Goal: Task Accomplishment & Management: Manage account settings

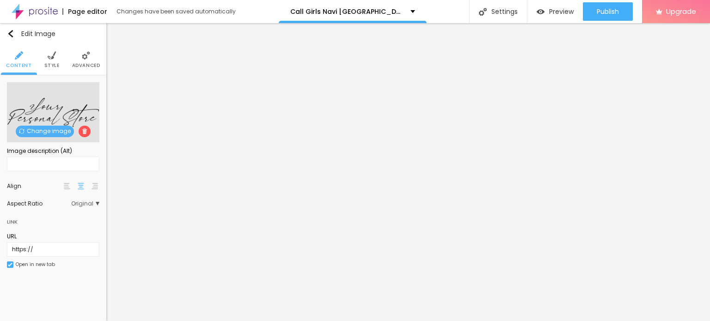
click at [37, 127] on span "Change image" at bounding box center [45, 132] width 58 height 12
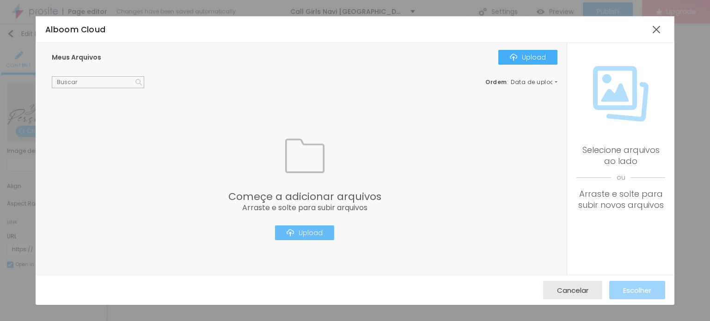
click at [312, 230] on div "Upload" at bounding box center [304, 232] width 36 height 7
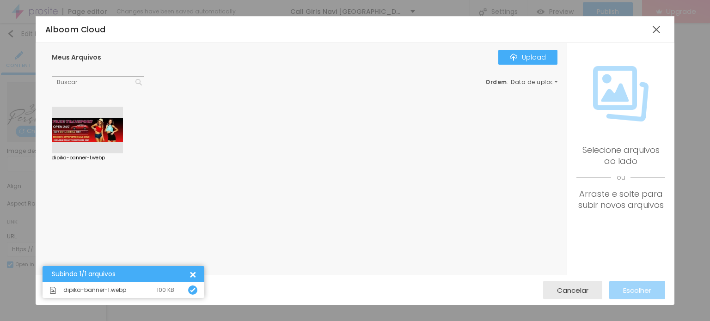
click at [120, 132] on div at bounding box center [87, 130] width 71 height 47
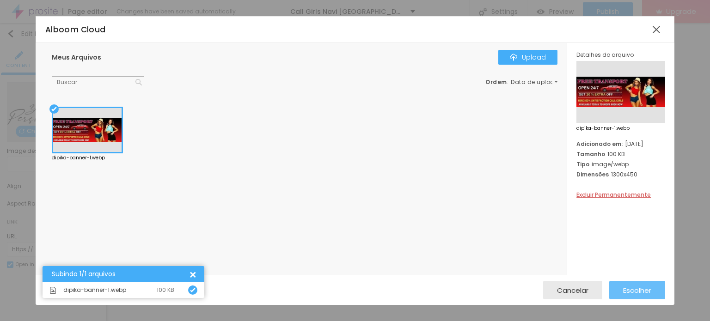
click at [635, 293] on span "Escolher" at bounding box center [637, 290] width 28 height 8
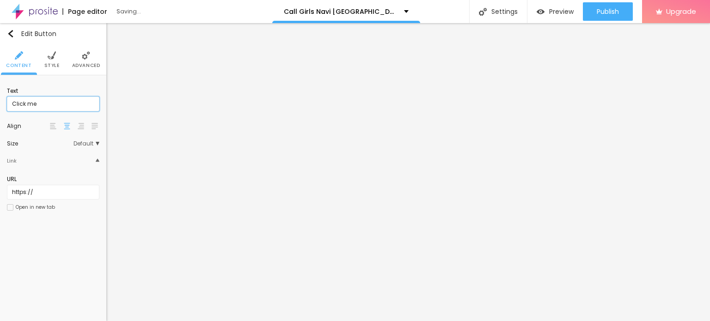
click at [18, 104] on input "Click me" at bounding box center [53, 104] width 92 height 15
paste input "Booking Number: ☎ 9967276815"
type input "Booking Number: ☎ 9967276815"
click at [26, 193] on input "https://" at bounding box center [53, 192] width 92 height 15
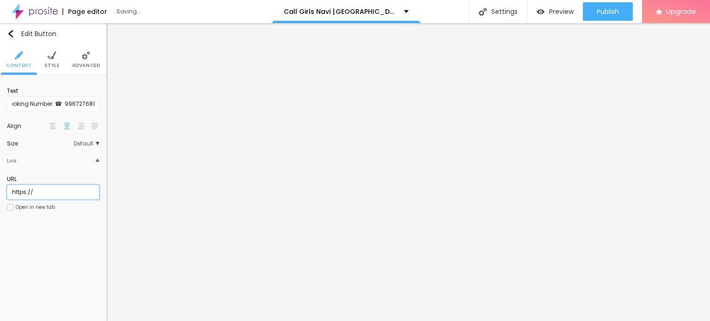
scroll to position [0, 0]
paste input "://[DOMAIN_NAME][URL]"
type input "[URL][DOMAIN_NAME]"
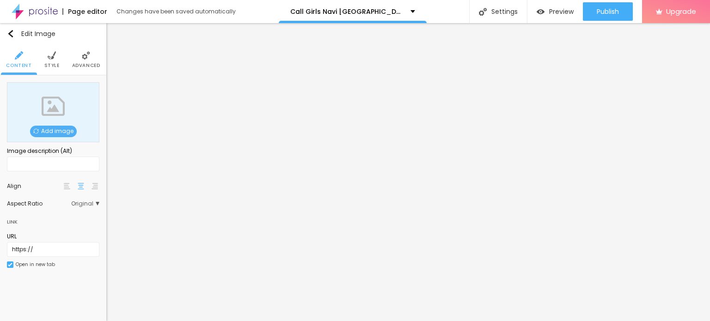
click at [57, 125] on div "Add image" at bounding box center [53, 112] width 92 height 60
click at [52, 127] on span "Add image" at bounding box center [53, 132] width 47 height 12
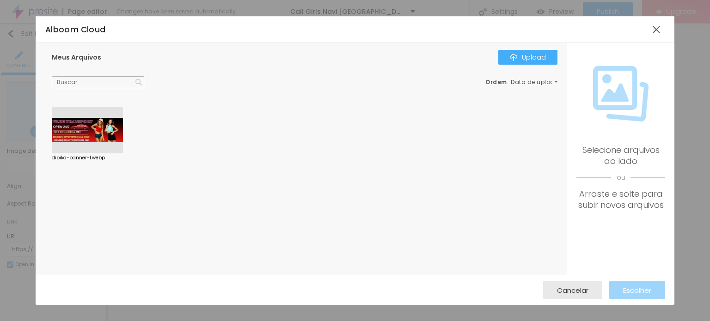
click at [79, 125] on div at bounding box center [87, 130] width 71 height 47
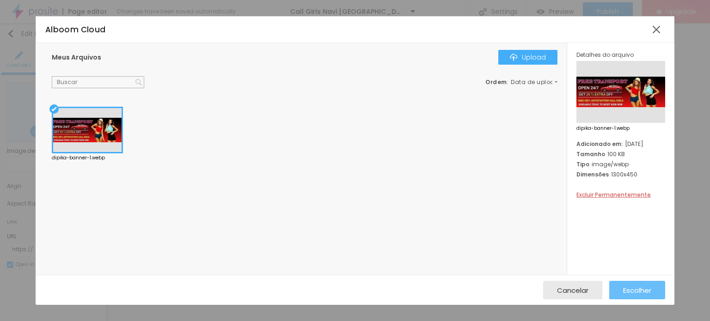
click at [628, 293] on span "Escolher" at bounding box center [637, 290] width 28 height 8
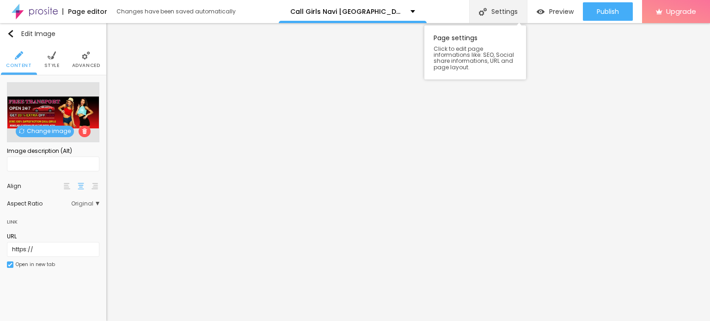
click at [518, 17] on div "Settings" at bounding box center [498, 11] width 58 height 23
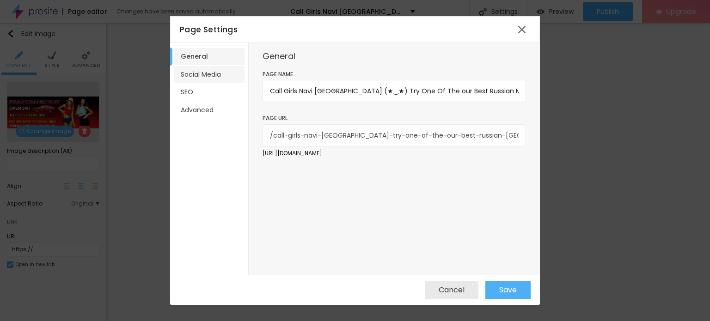
click at [197, 79] on li "Social Media" at bounding box center [209, 74] width 71 height 17
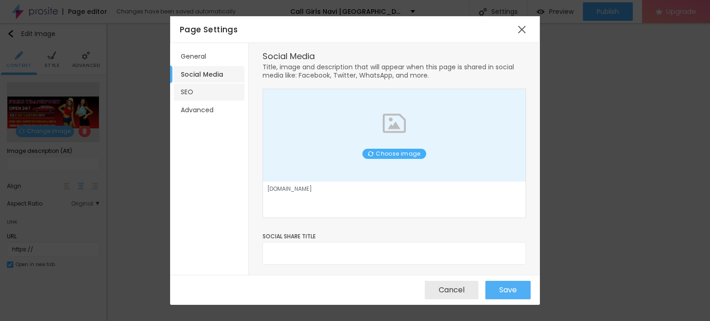
click at [188, 86] on li "SEO" at bounding box center [209, 92] width 71 height 17
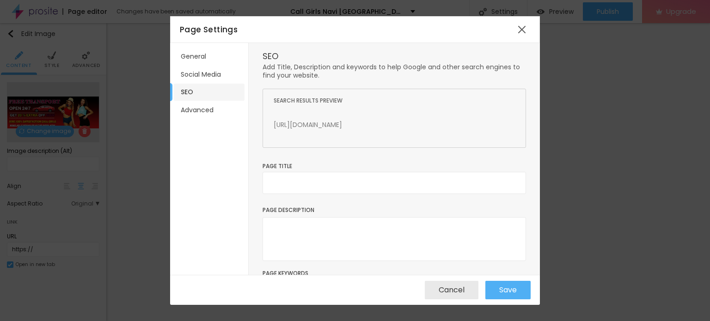
click at [335, 171] on div "Page Title" at bounding box center [393, 182] width 263 height 41
click at [334, 177] on input "text" at bounding box center [393, 183] width 263 height 22
paste input "Call Girls Navi [GEOGRAPHIC_DATA] (★‿★) Try One Of The our Best Russian Mumbai …"
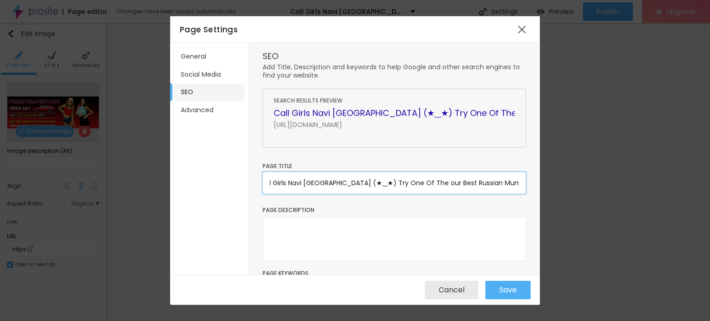
type input "Call Girls Navi [GEOGRAPHIC_DATA] (★‿★) Try One Of The our Best Russian Mumbai …"
click at [328, 231] on textarea at bounding box center [393, 239] width 263 height 44
paste textarea "Call Girls Navi [GEOGRAPHIC_DATA] (★‿★) Try One Of The our Best Russian Mumbai …"
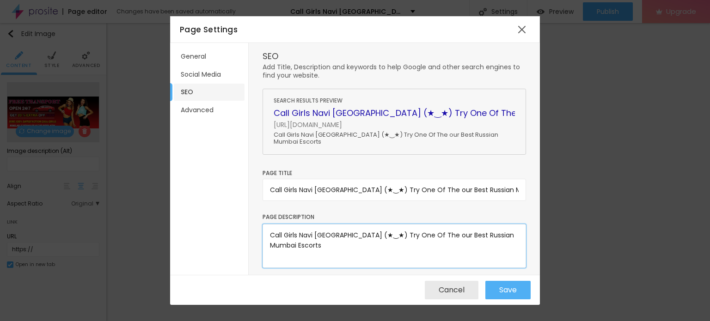
paste textarea "You Can Also Contact For Nepali Call Girls in [GEOGRAPHIC_DATA], for Service Ho…"
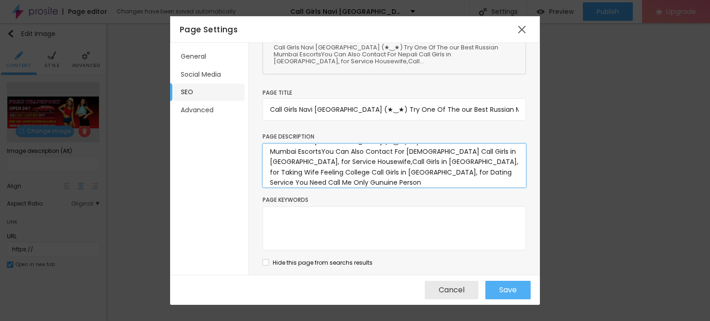
scroll to position [19, 0]
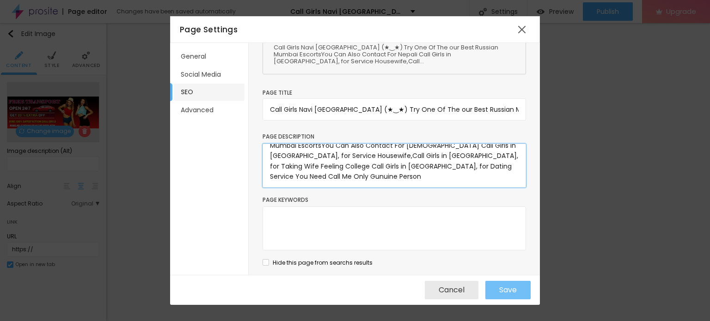
type textarea "Call Girls Navi [GEOGRAPHIC_DATA] (★‿★) Try One Of The our Best Russian Mumbai …"
click at [511, 294] on span "Save" at bounding box center [508, 290] width 18 height 8
click at [503, 274] on div "SEO Add Title, Description and keywords to help Google and other search engines…" at bounding box center [394, 159] width 291 height 232
click at [504, 280] on div "Cancel Save" at bounding box center [355, 290] width 370 height 30
click at [504, 290] on span "Save" at bounding box center [508, 290] width 18 height 8
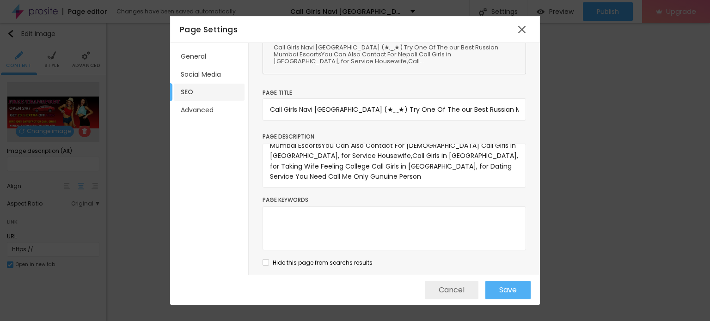
click at [441, 290] on span "Cancel" at bounding box center [451, 290] width 26 height 8
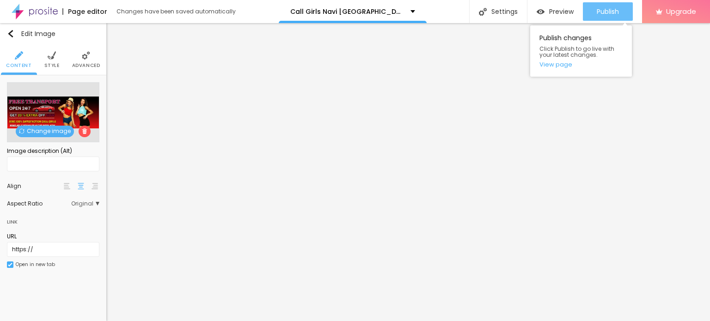
click at [591, 13] on button "Publish" at bounding box center [608, 11] width 50 height 18
click at [556, 62] on link "View page" at bounding box center [580, 64] width 83 height 6
